Goal: Transaction & Acquisition: Purchase product/service

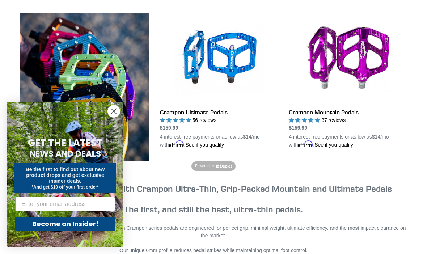
scroll to position [202, 0]
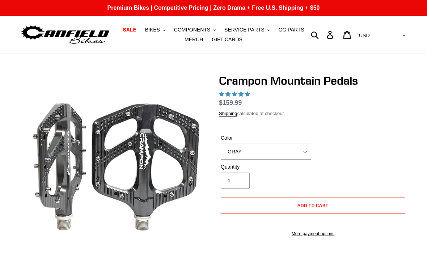
select select "highest-rating"
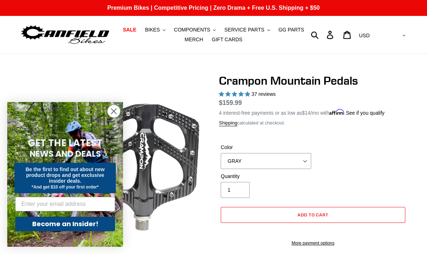
click at [195, 25] on button "COMPONENTS .cls-1{fill:#231f20}" at bounding box center [195, 30] width 49 height 10
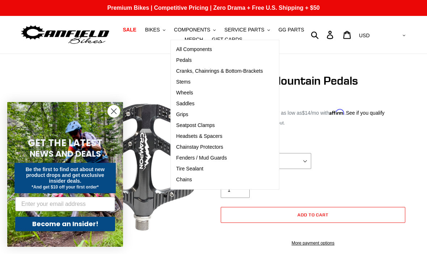
click at [192, 57] on span "Pedals" at bounding box center [184, 60] width 16 height 6
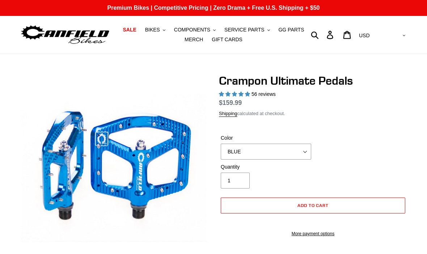
select select "highest-rating"
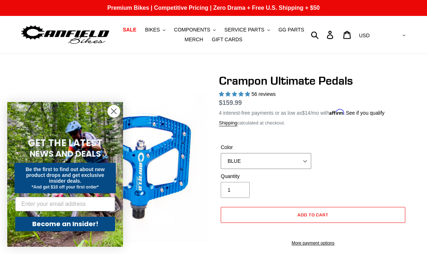
click at [304, 159] on select "BLUE RED PURPLE STEALTH BRONZE GREY TURQUOISE BLACK POLISHED BAJA GOLD PNW GREE…" at bounding box center [266, 161] width 91 height 16
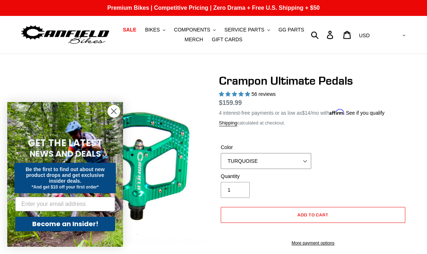
click at [306, 159] on select "BLUE RED PURPLE STEALTH BRONZE GREY TURQUOISE BLACK POLISHED BAJA GOLD PNW GREE…" at bounding box center [266, 161] width 91 height 16
click at [302, 162] on select "BLUE RED PURPLE STEALTH BRONZE GREY TURQUOISE BLACK POLISHED BAJA GOLD PNW GREE…" at bounding box center [266, 161] width 91 height 16
select select "POLISHED"
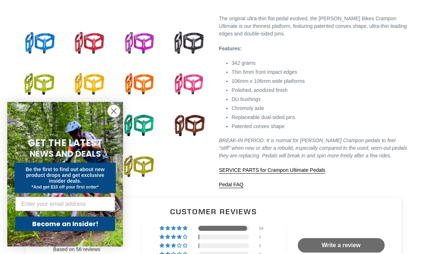
scroll to position [250, 0]
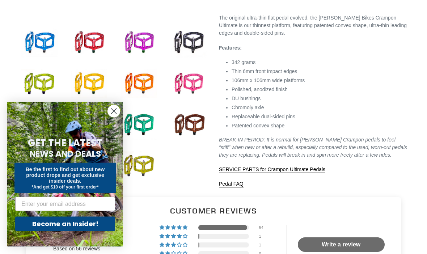
click at [112, 117] on circle "Close dialog" at bounding box center [114, 111] width 12 height 12
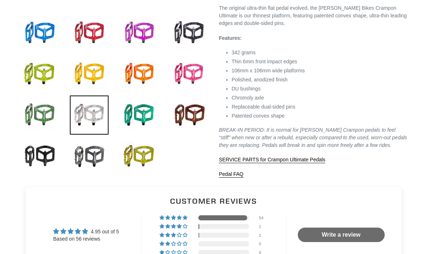
scroll to position [275, 0]
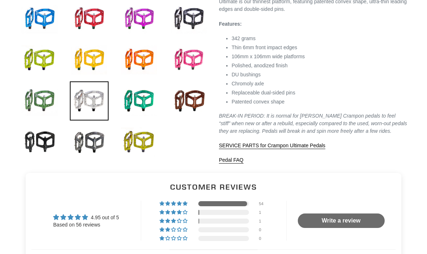
click at [310, 149] on span "SERVICE PARTS for Crampon Ultimate Pedals" at bounding box center [272, 146] width 107 height 6
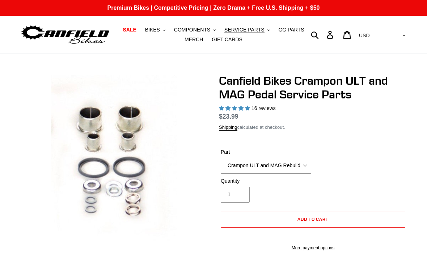
select select "highest-rating"
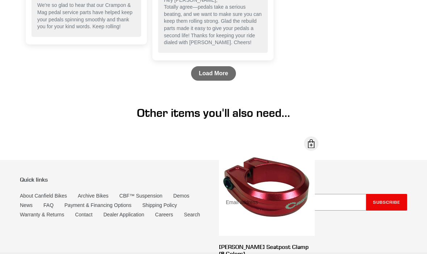
scroll to position [1095, 0]
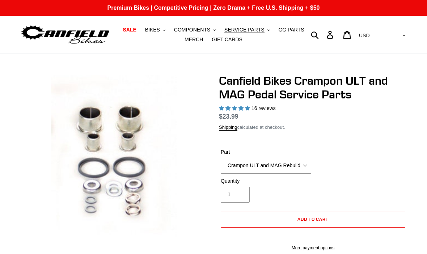
select select "highest-rating"
